Goal: Communication & Community: Answer question/provide support

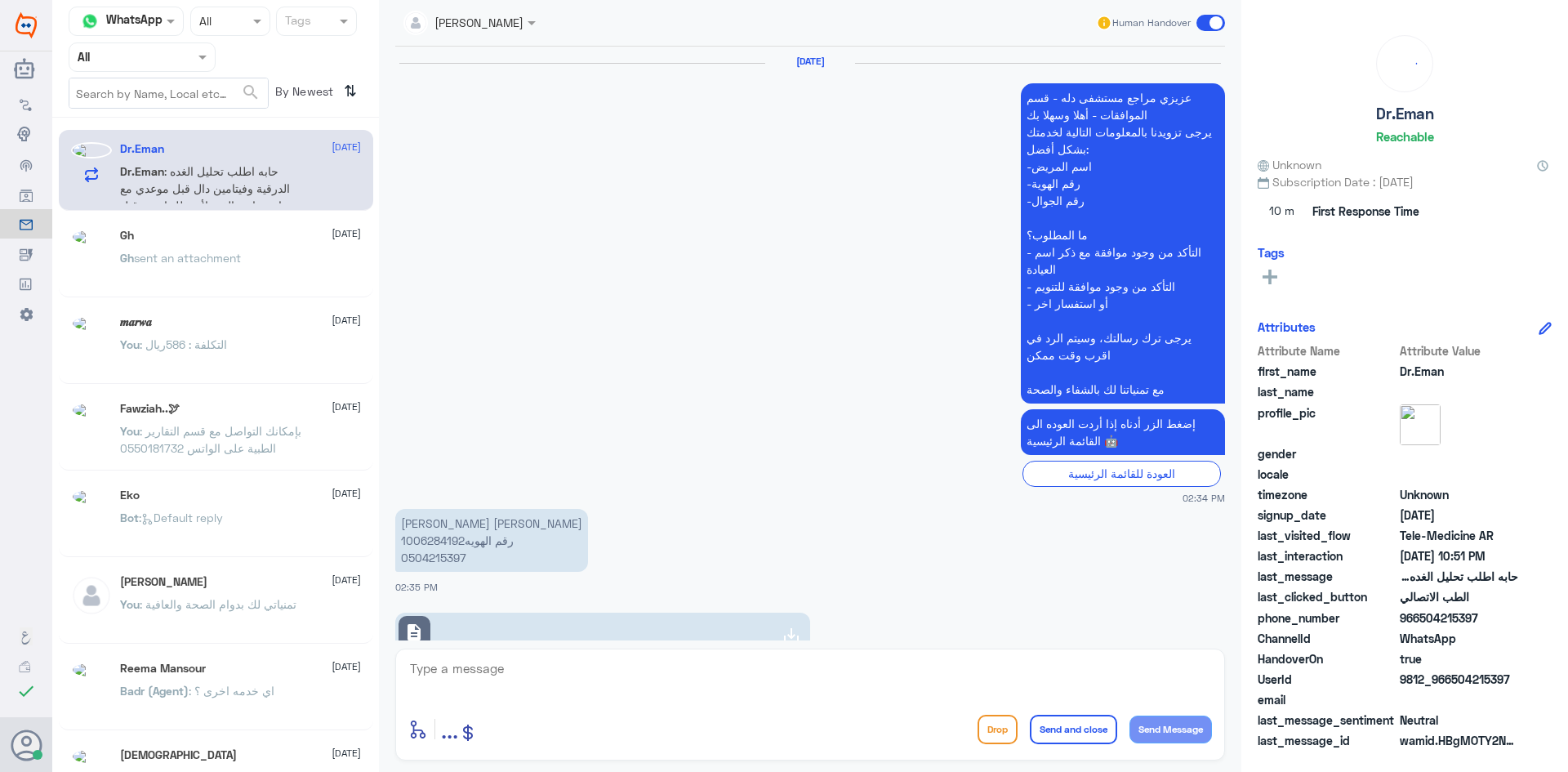
scroll to position [1526, 0]
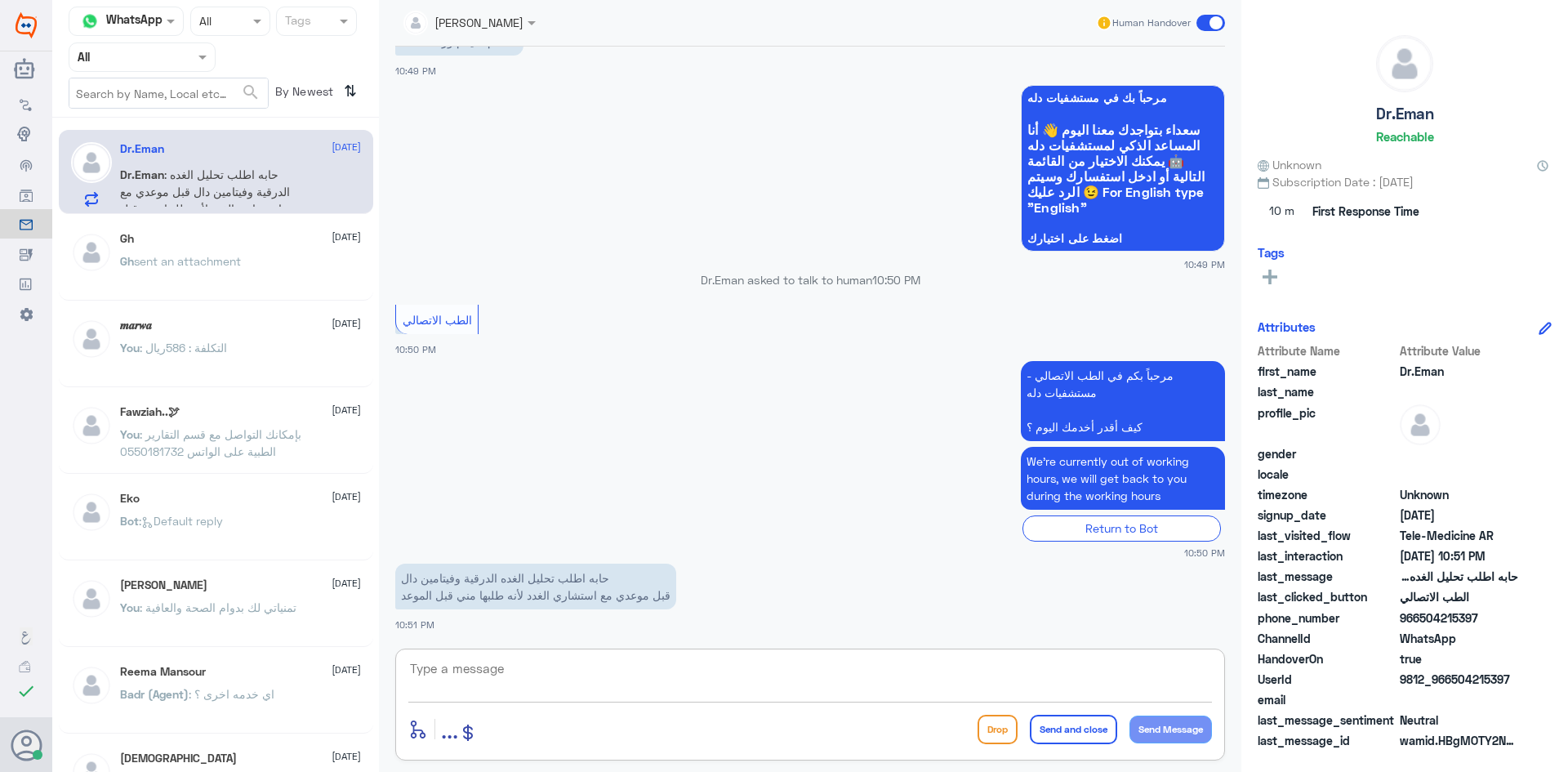
click at [590, 678] on textarea at bounding box center [810, 678] width 804 height 40
type textarea "i"
paste textarea "مرحبا معك [PERSON_NAME] من الطب الاتصالي"
type textarea "مرحبا معك [PERSON_NAME] من الطب الاتصالي"
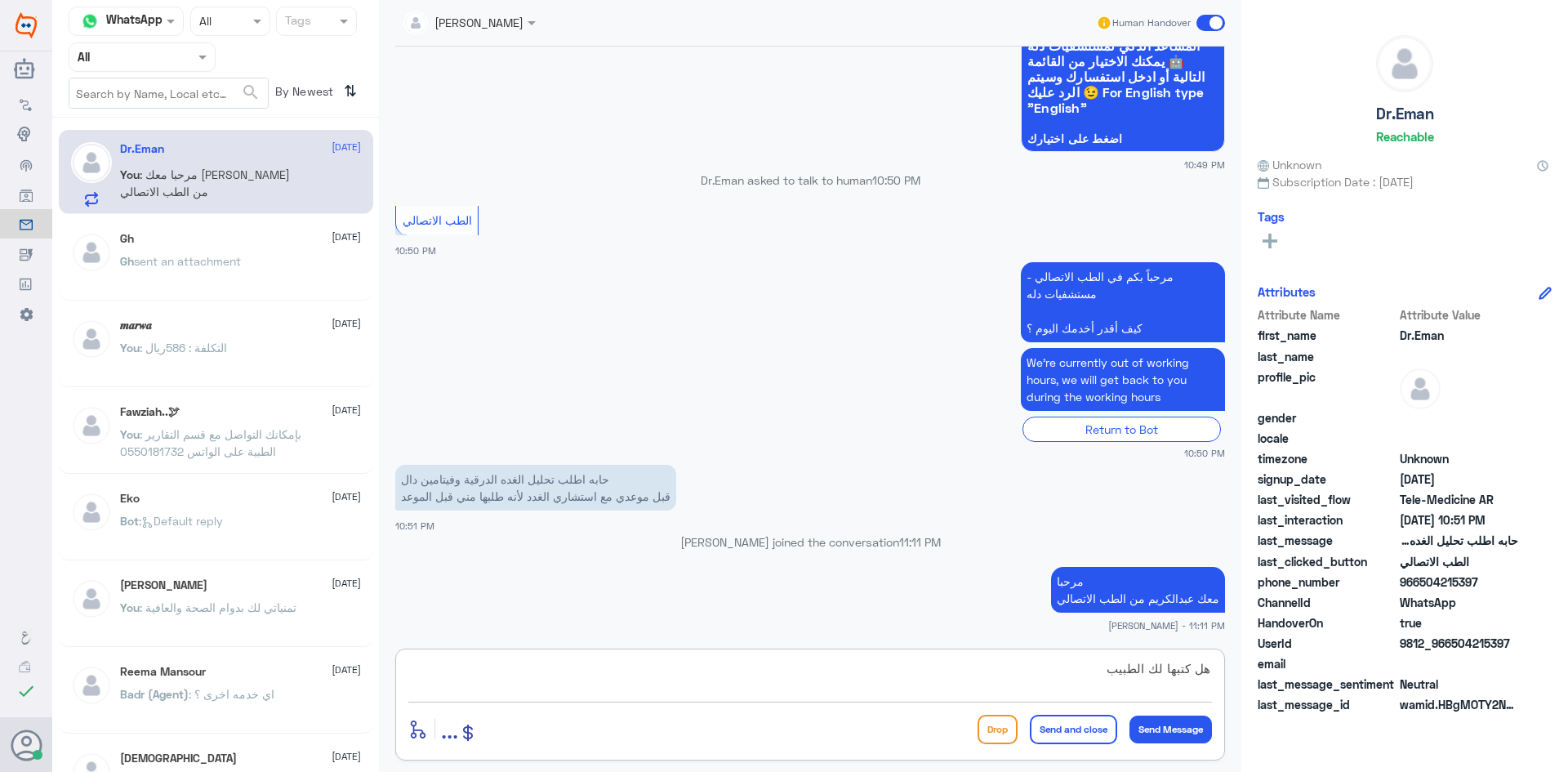
type textarea "هل كتبها لك الطبيب"
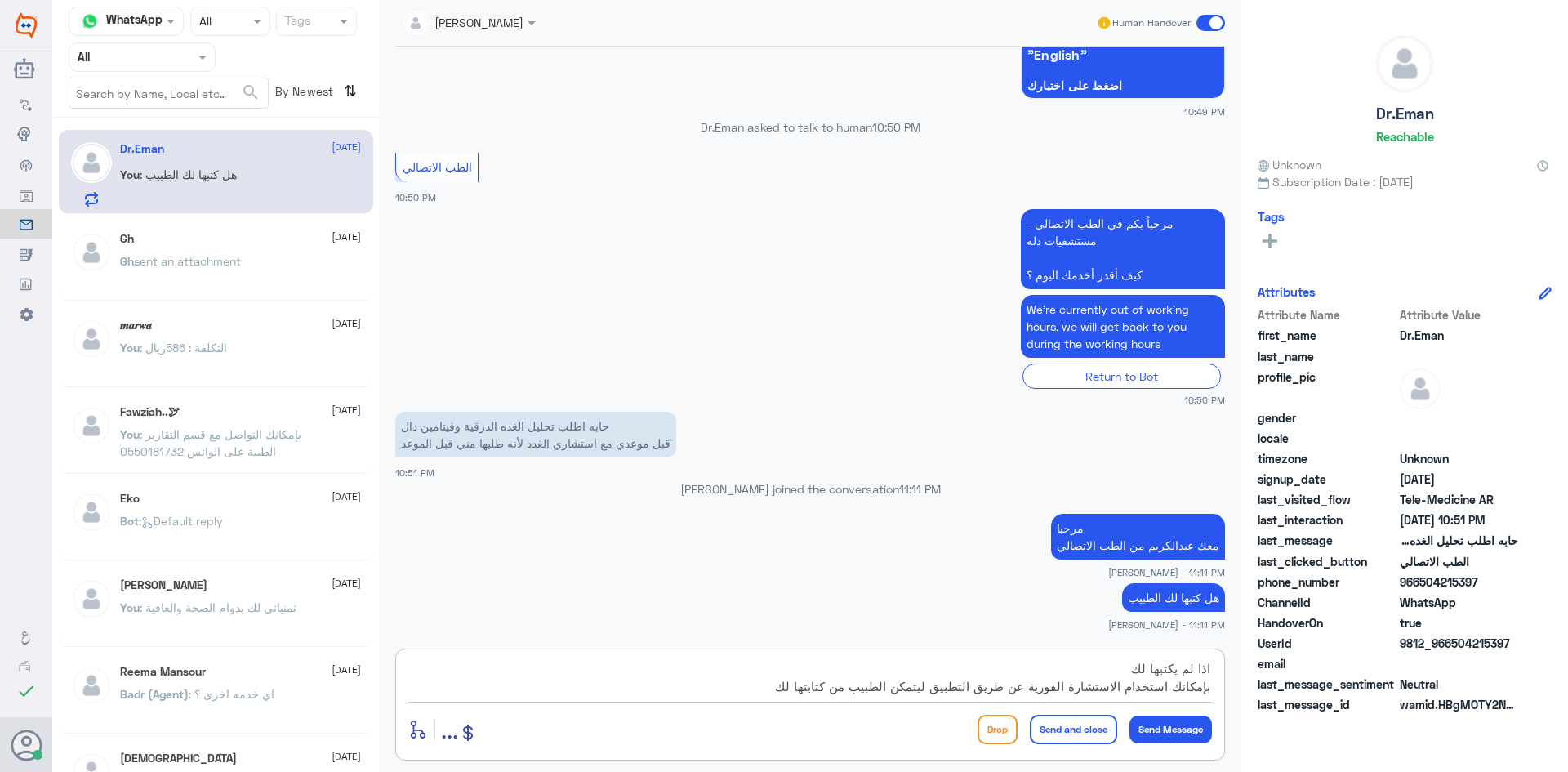
type textarea "اذا لم يكتبها لك بإمكانك استخدام الاستشارة الفورية عن طريق التطبيق ليتمكن الطبي…"
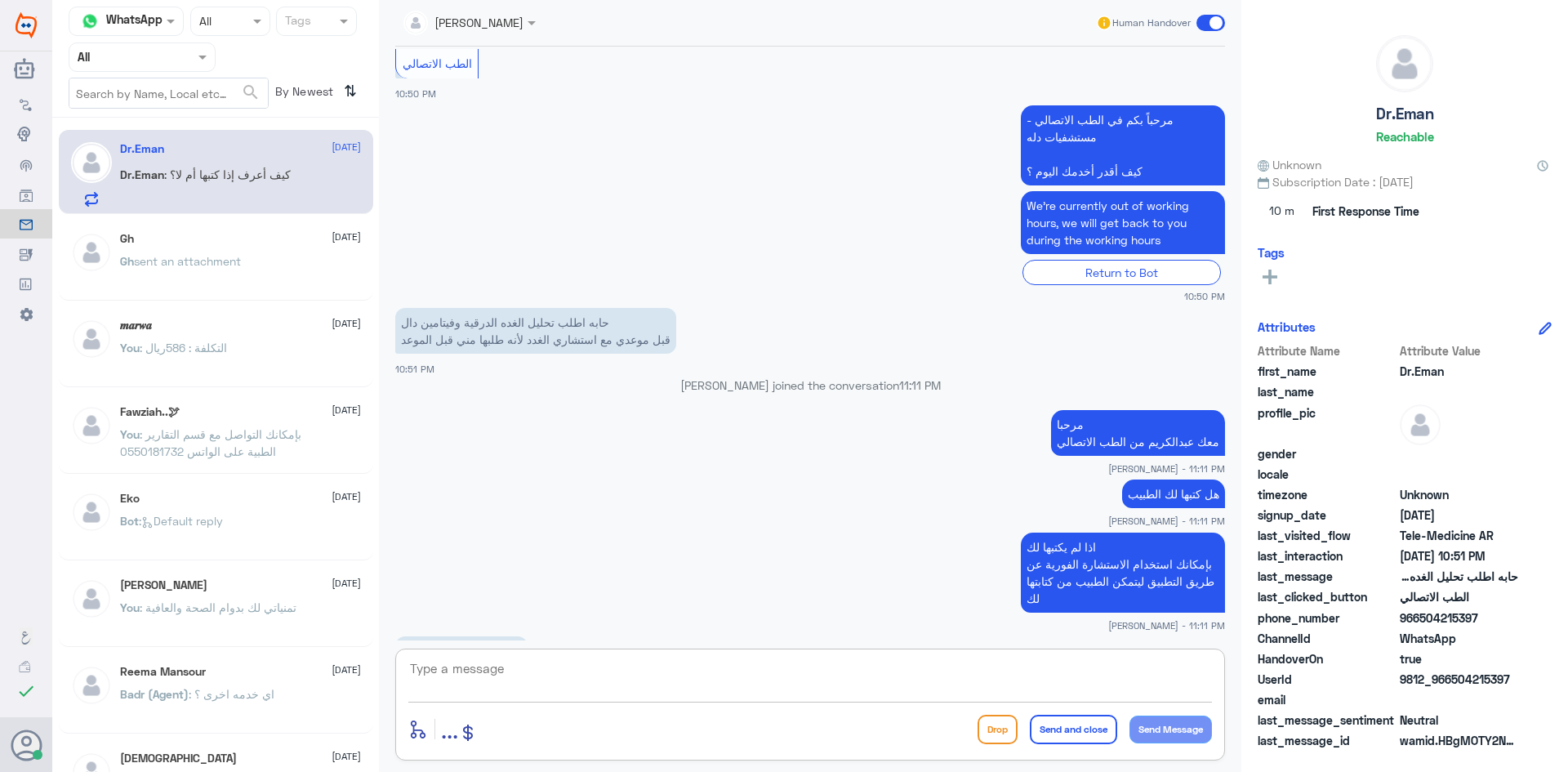
scroll to position [1808, 0]
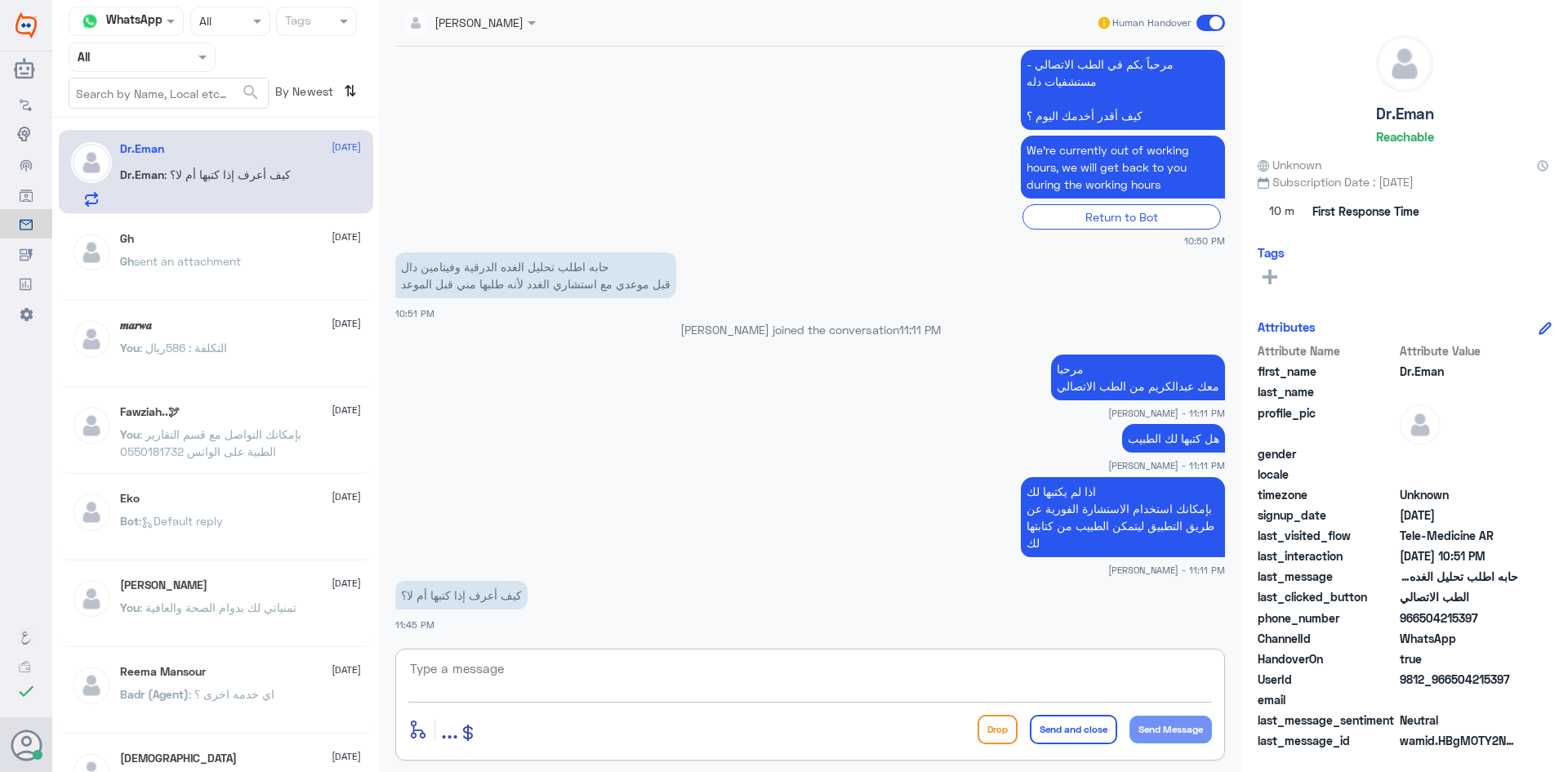
click at [591, 665] on textarea at bounding box center [810, 678] width 804 height 40
type textarea "من التطبيق"
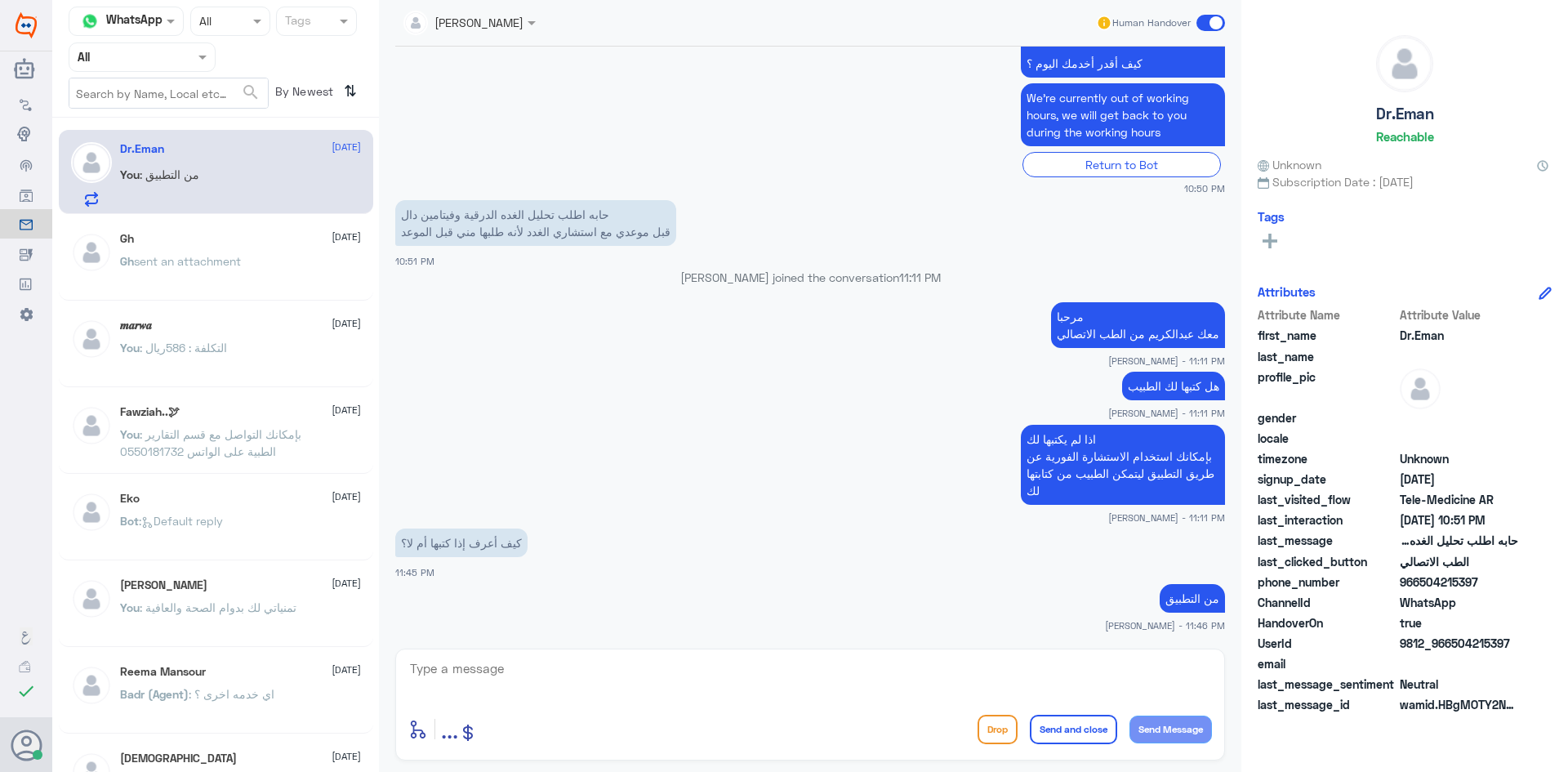
click at [1202, 31] on div "Human Handover" at bounding box center [1161, 23] width 130 height 30
click at [1207, 25] on span at bounding box center [1211, 23] width 29 height 17
click at [0, 0] on input "checkbox" at bounding box center [0, 0] width 0 height 0
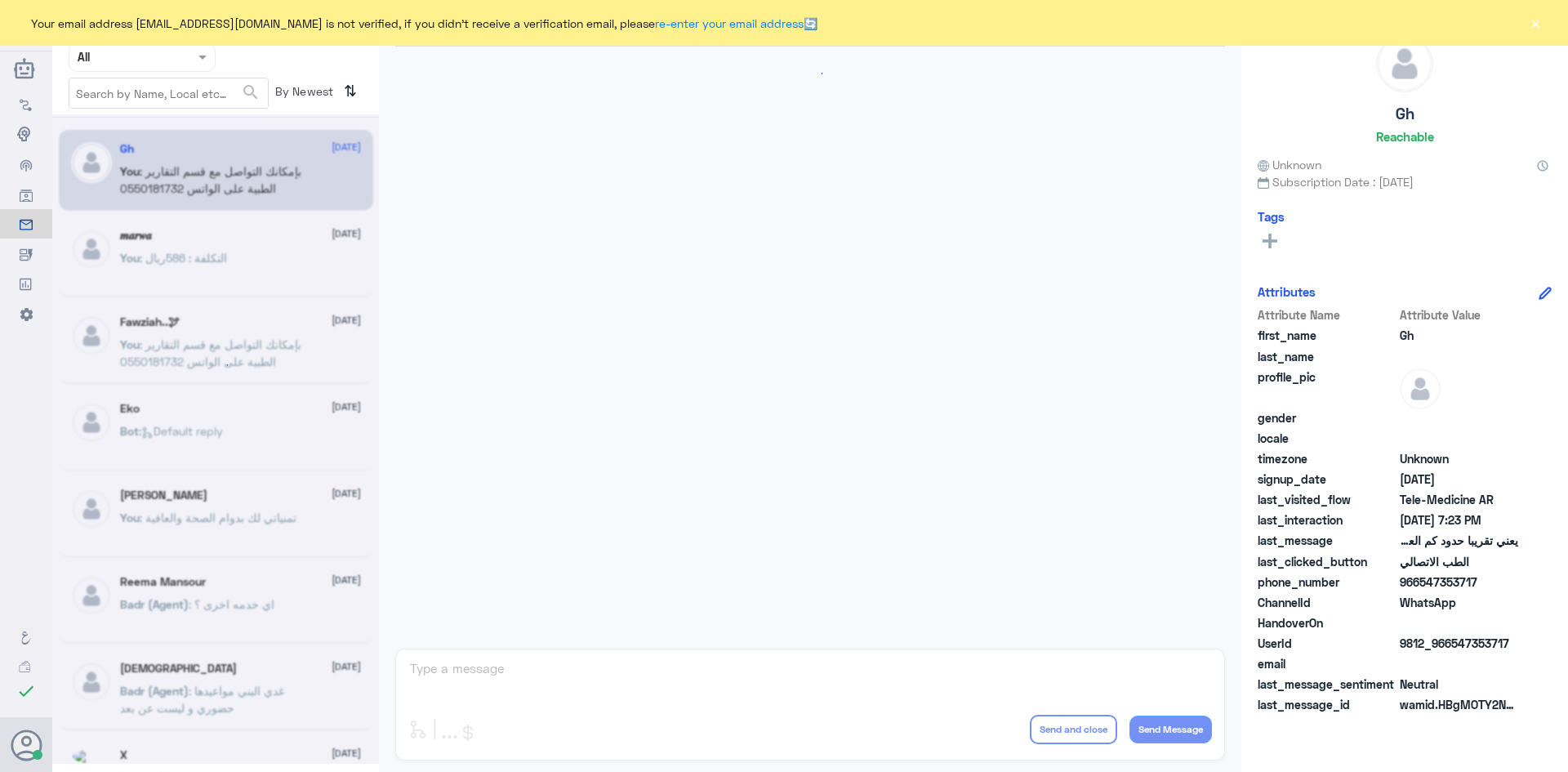
scroll to position [696, 0]
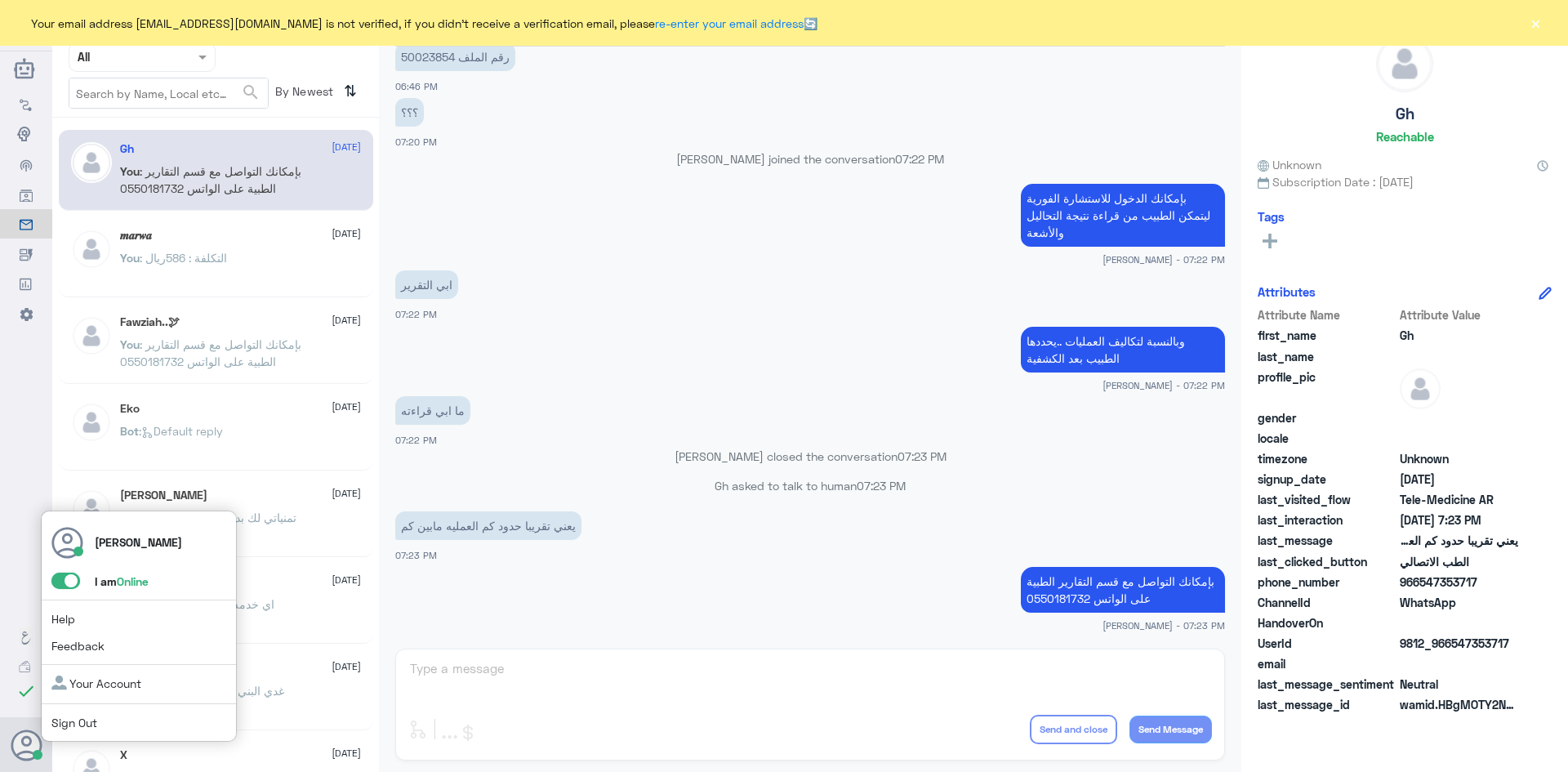
click at [56, 578] on span at bounding box center [65, 581] width 29 height 17
click at [0, 0] on input "checkbox" at bounding box center [0, 0] width 0 height 0
